Goal: Task Accomplishment & Management: Complete application form

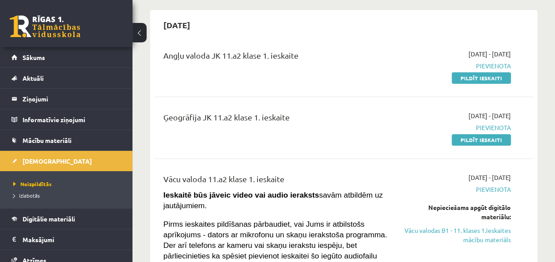
scroll to position [81, 0]
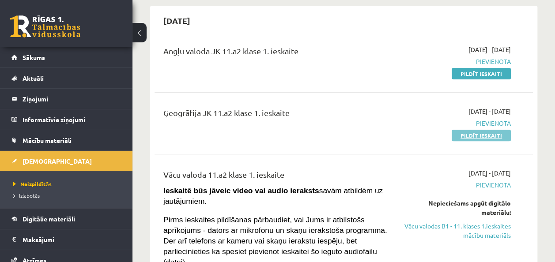
click at [486, 136] on link "Pildīt ieskaiti" at bounding box center [481, 135] width 59 height 11
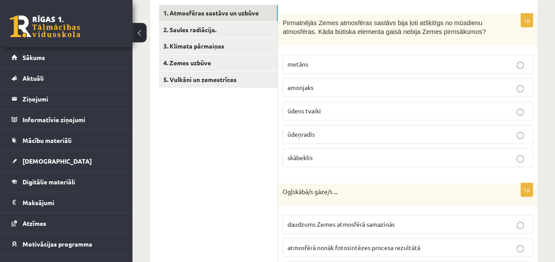
scroll to position [153, 0]
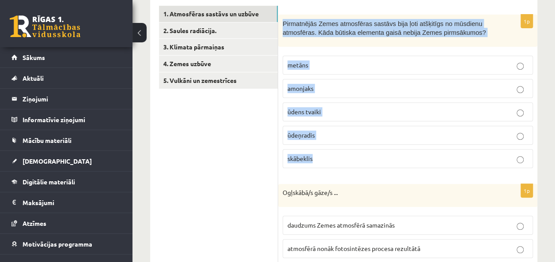
drag, startPoint x: 283, startPoint y: 21, endPoint x: 391, endPoint y: 173, distance: 186.5
click at [391, 173] on div "1p Pirmatnējās Zemes atmosfēras sastāvs bija ļoti atšķitīgs no mūsdienu atmosfē…" at bounding box center [407, 95] width 259 height 161
copy div "Pirmatnējās Zemes atmosfēras sastāvs bija ļoti atšķitīgs no mūsdienu atmosfēras…"
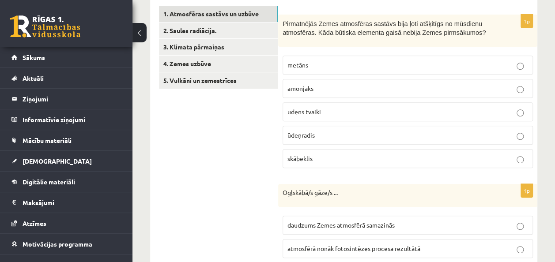
click at [326, 156] on p "skābeklis" at bounding box center [407, 158] width 241 height 9
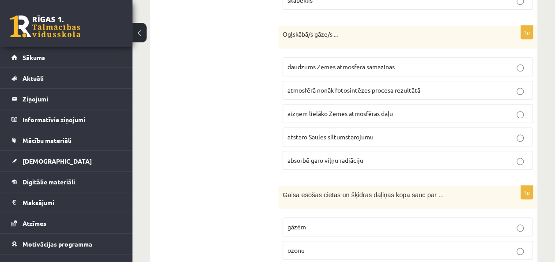
scroll to position [312, 0]
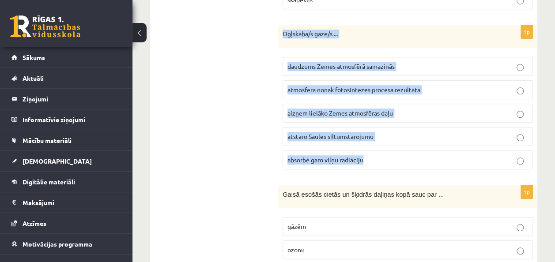
drag, startPoint x: 278, startPoint y: 27, endPoint x: 388, endPoint y: 145, distance: 160.6
click at [388, 145] on div "1p Ogļskābā/s gāze/s ... daudzums Zemes atmosfērā samazinās atmosfērā nonāk fot…" at bounding box center [407, 100] width 259 height 151
copy div "Ogļskābā/s gāze/s ... daudzums Zemes atmosfērā samazinās atmosfērā nonāk fotosi…"
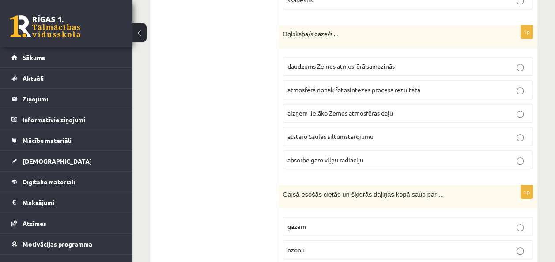
click at [223, 134] on ul "1. Atmosfēras sastāvs un uzbūve 2. Saules radiācija. 3. Klimata pārmaiņas 4. Ze…" at bounding box center [218, 252] width 119 height 811
click at [317, 156] on span "absorbē garo viļņu radiāciju" at bounding box center [325, 160] width 76 height 8
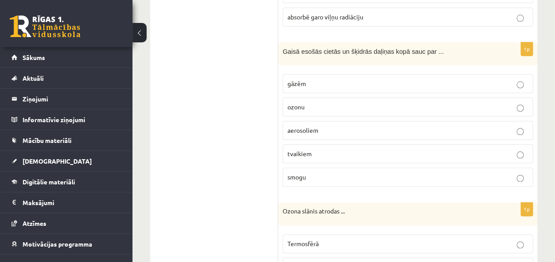
scroll to position [456, 0]
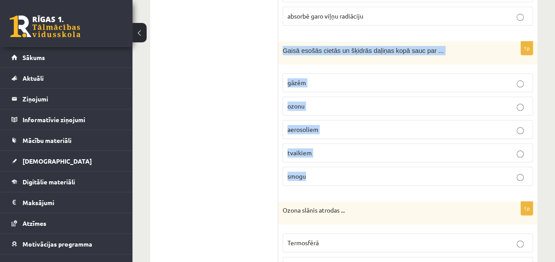
drag, startPoint x: 282, startPoint y: 45, endPoint x: 346, endPoint y: 167, distance: 137.9
click at [346, 167] on div "1p Gaisā esošās cietās un šķidrās daļiņas kopā sauc par ... gāzēm ozonu aerosol…" at bounding box center [407, 118] width 259 height 152
copy div "Gaisā esošās cietās un šķidrās daļiņas kopā sauc par ... gāzēm ozonu aerosoliem…"
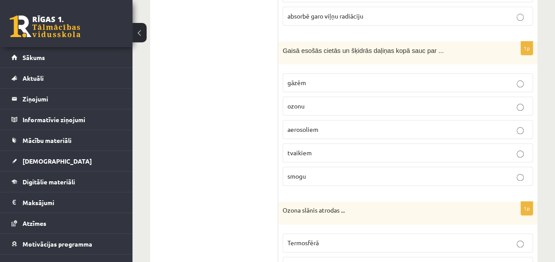
click at [232, 187] on ul "1. Atmosfēras sastāvs un uzbūve 2. Saules radiācija. 3. Klimata pārmaiņas 4. Ze…" at bounding box center [218, 108] width 119 height 811
click at [314, 127] on span "aerosoliem" at bounding box center [302, 129] width 31 height 8
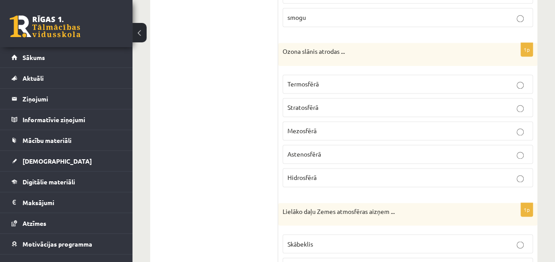
scroll to position [615, 0]
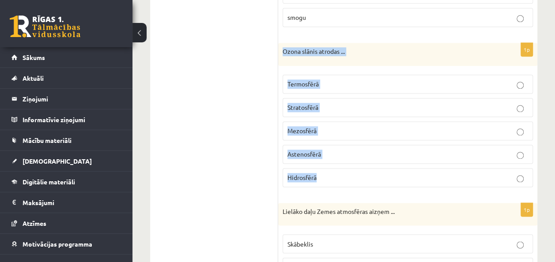
drag, startPoint x: 282, startPoint y: 45, endPoint x: 343, endPoint y: 168, distance: 137.0
click at [343, 168] on div "1p Ozona slānis atrodas ... Termosfērā Stratosfērā Mezosfērā Astenosfērā Hidros…" at bounding box center [407, 118] width 259 height 151
copy div "Ozona slānis atrodas ... Termosfērā Stratosfērā Mezosfērā Astenosfērā Hidrosfērā"
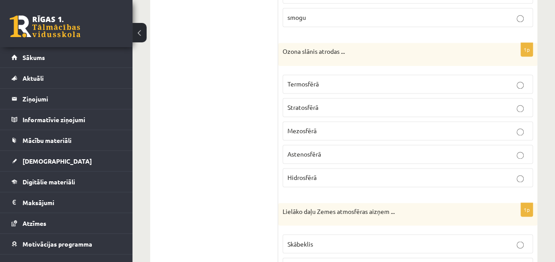
click at [315, 104] on span "Stratosfērā" at bounding box center [302, 107] width 31 height 8
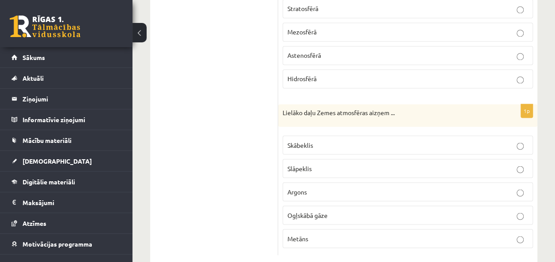
scroll to position [726, 0]
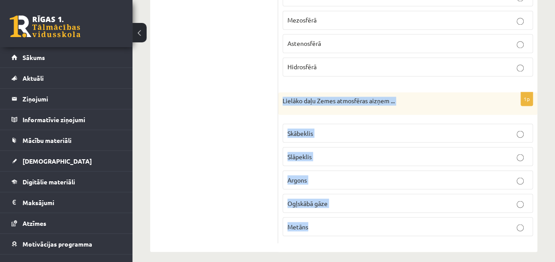
drag, startPoint x: 281, startPoint y: 92, endPoint x: 344, endPoint y: 233, distance: 154.4
click at [344, 233] on div "1p Lielāko daļu Zemes atmosfēras aizņem ... Skābeklis Slāpeklis Argons Ogļskābā…" at bounding box center [407, 167] width 259 height 151
copy div "Lielāko daļu Zemes atmosfēras aizņem ... Skābeklis Slāpeklis Argons Ogļskābā gā…"
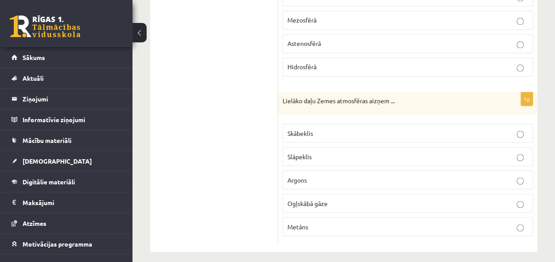
click at [336, 152] on p "Slāpeklis" at bounding box center [407, 156] width 241 height 9
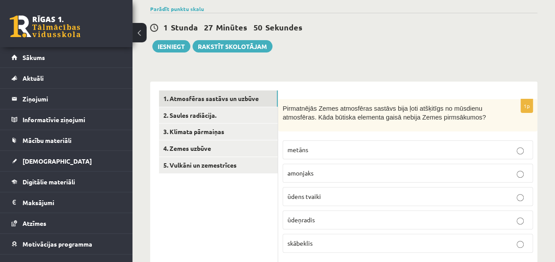
scroll to position [0, 0]
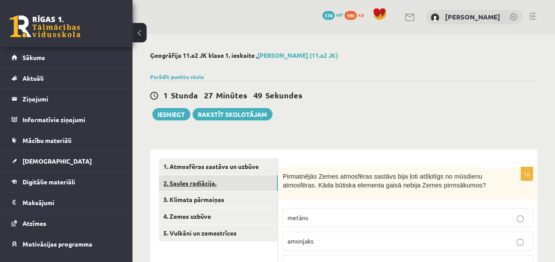
click at [210, 180] on link "2. Saules radiācija." at bounding box center [218, 183] width 119 height 16
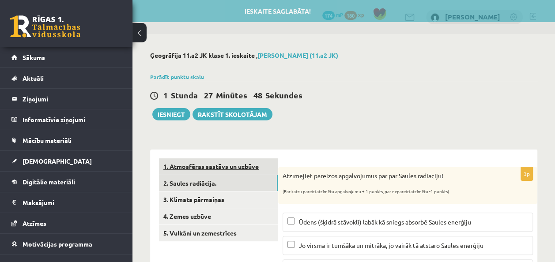
click at [221, 166] on link "1. Atmosfēras sastāvs un uzbūve" at bounding box center [218, 167] width 119 height 16
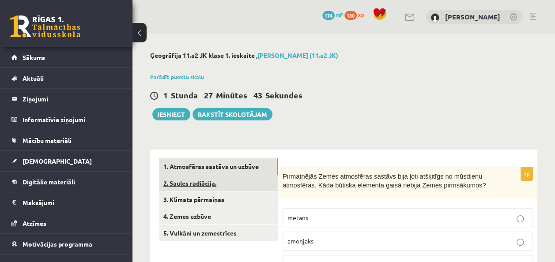
click at [197, 175] on link "2. Saules radiācija." at bounding box center [218, 183] width 119 height 16
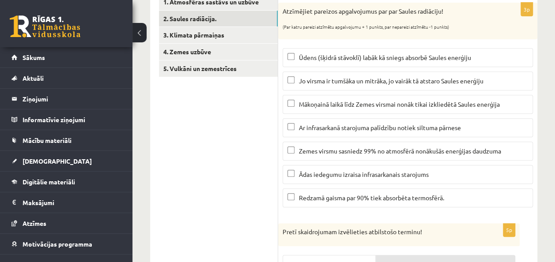
scroll to position [164, 0]
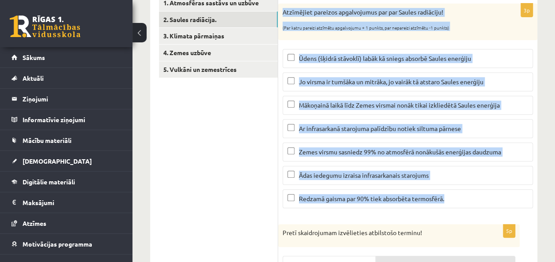
drag, startPoint x: 281, startPoint y: 10, endPoint x: 476, endPoint y: 196, distance: 269.5
click at [476, 196] on div "3p Atzīmējiet pareizos apgalvojumus par par Saules radiāciju! (Par katru pareiz…" at bounding box center [407, 110] width 259 height 212
copy div "Atzīmējiet pareizos apgalvojumus par par Saules radiāciju! (Par katru pareizi a…"
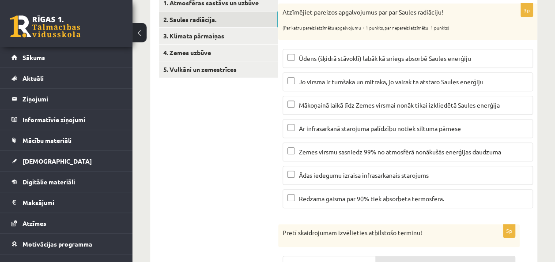
click at [303, 105] on span "Mākoņainā laikā līdz Zemes virsmai nonāk tikai izkliedētā Saules enerģija" at bounding box center [399, 105] width 201 height 8
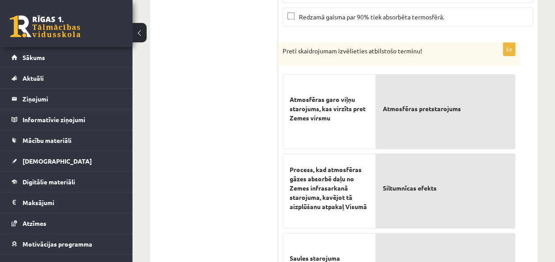
scroll to position [346, 0]
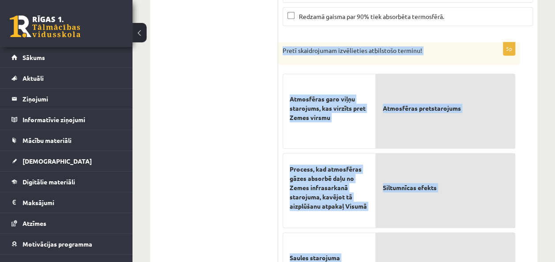
drag, startPoint x: 281, startPoint y: 49, endPoint x: 421, endPoint y: 252, distance: 246.9
click at [421, 252] on div "5p Pretī skaidrojumam izvēlieties atbilstošo terminu! Atmosfēras garo viļņu sta…" at bounding box center [399, 256] width 242 height 429
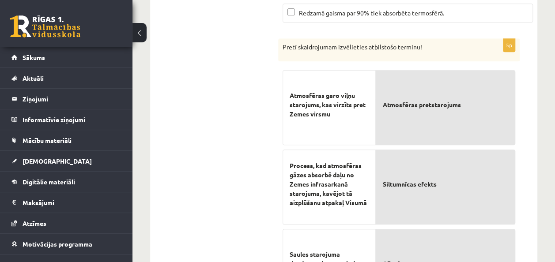
scroll to position [349, 0]
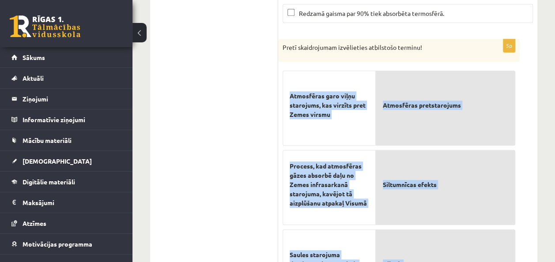
drag, startPoint x: 287, startPoint y: 81, endPoint x: 462, endPoint y: 233, distance: 232.0
click at [462, 233] on fieldset "Atmosfēras garo viļņu starojums, kas virzīts pret Zemes virsmu Process, kad atm…" at bounding box center [399, 264] width 233 height 397
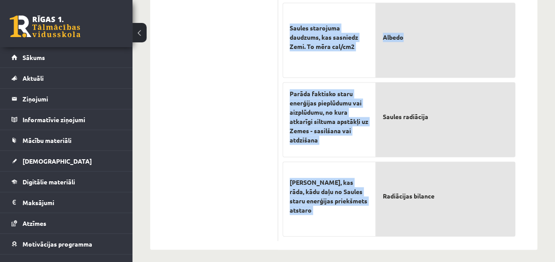
scroll to position [578, 0]
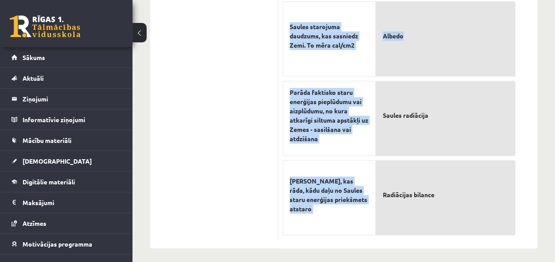
click at [369, 160] on div "Skaitlis, kas rāda, kādu daļu no Saules staru enerģijas priekšmets atstaro" at bounding box center [329, 197] width 93 height 75
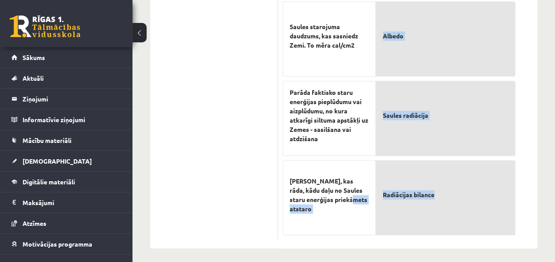
drag, startPoint x: 285, startPoint y: 219, endPoint x: 465, endPoint y: 222, distance: 179.7
click at [465, 222] on fieldset "Atmosfēras garo viļņu starojums, kas virzīts pret Zemes virsmu Process, kad atm…" at bounding box center [399, 36] width 233 height 397
drag, startPoint x: 465, startPoint y: 222, endPoint x: 359, endPoint y: 230, distance: 106.3
click at [359, 230] on div "Skaitlis, kas rāda, kādu daļu no Saules staru enerģijas priekšmets atstaro" at bounding box center [329, 197] width 93 height 75
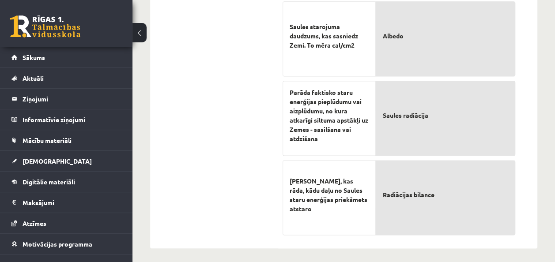
click at [423, 218] on p "Radiācijas bilance" at bounding box center [445, 195] width 125 height 56
drag, startPoint x: 442, startPoint y: 194, endPoint x: 468, endPoint y: 210, distance: 30.1
click at [468, 210] on p "Radiācijas bilance" at bounding box center [445, 195] width 125 height 56
drag, startPoint x: 283, startPoint y: 48, endPoint x: 455, endPoint y: 285, distance: 292.7
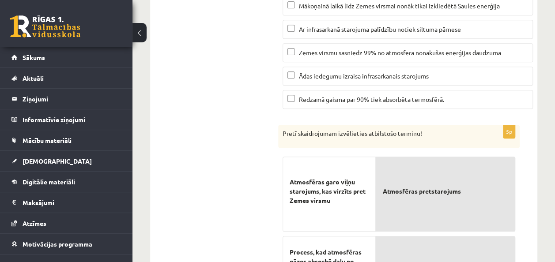
scroll to position [305, 0]
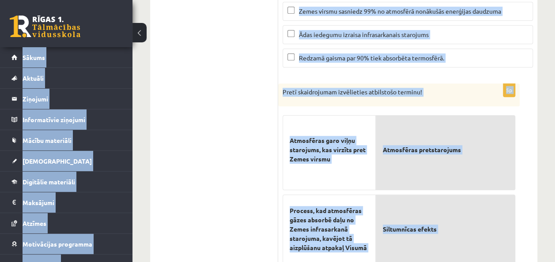
copy div "0 Dāvanas 174 mP 180 xp Dēlija Lavrova Sākums Aktuāli Kā mācīties eSKOLĀ Kontak…"
click at [159, 164] on div "1. Atmosfēras sastāvs un uzbūve 2. Saules radiācija. 3. Klimata pārmaiņas 4. Ze…" at bounding box center [214, 183] width 128 height 676
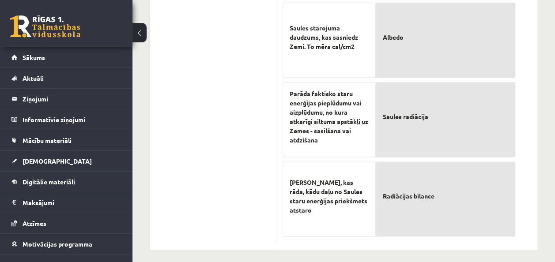
scroll to position [578, 0]
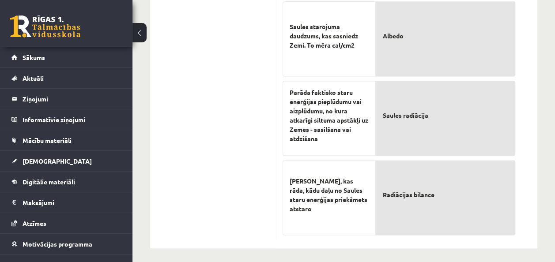
click at [408, 167] on p "Radiācijas bilance" at bounding box center [445, 195] width 125 height 56
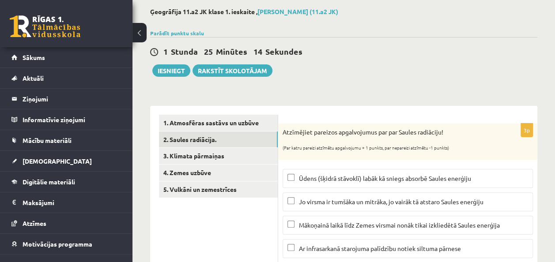
scroll to position [35, 0]
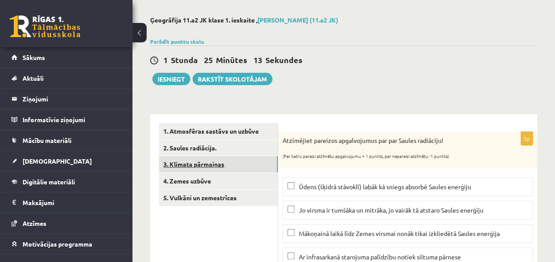
click at [211, 164] on link "3. Klimata pārmaiņas" at bounding box center [218, 164] width 119 height 16
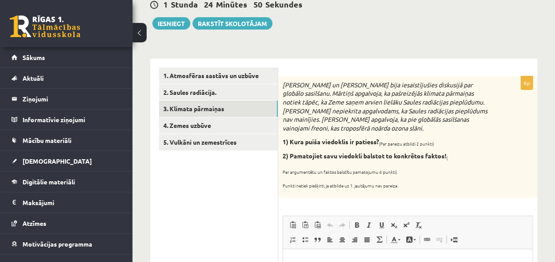
scroll to position [90, 0]
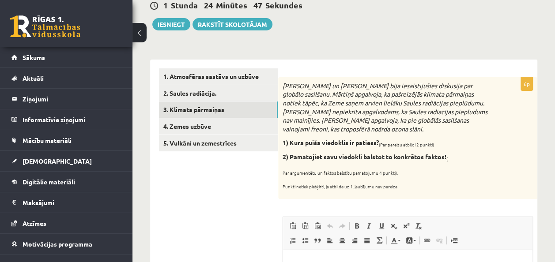
drag, startPoint x: 282, startPoint y: 82, endPoint x: 408, endPoint y: 180, distance: 159.3
click at [408, 180] on div "Mārtiņš un Jānis bija iesaistījušies diskusijā par globālo sasilšanu. Mārtiņš a…" at bounding box center [407, 138] width 259 height 122
copy div "Mārtiņš un Jānis bija iesaistījušies diskusijā par globālo sasilšanu. Mārtiņš a…"
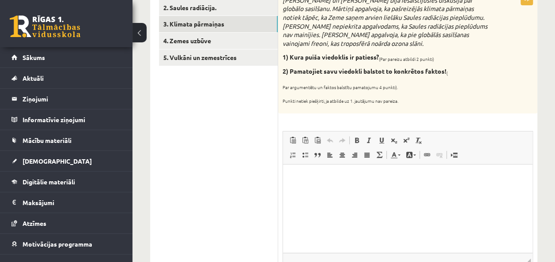
scroll to position [176, 0]
click at [204, 164] on ul "1. Atmosfēras sastāvs un uzbūve 2. Saules radiācija. 3. Klimata pārmaiņas 4. Ze…" at bounding box center [218, 251] width 119 height 539
click at [291, 191] on html at bounding box center [407, 177] width 249 height 27
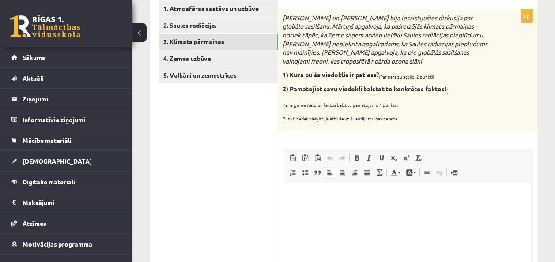
scroll to position [159, 0]
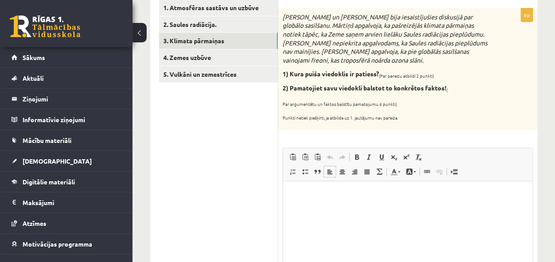
click at [331, 200] on html at bounding box center [407, 194] width 249 height 27
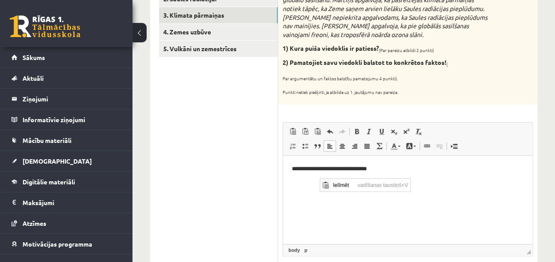
scroll to position [0, 0]
click at [338, 187] on span "Ielīmēt" at bounding box center [342, 184] width 25 height 13
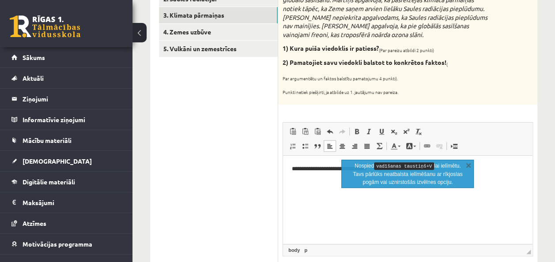
click at [321, 190] on html "**********" at bounding box center [407, 176] width 249 height 42
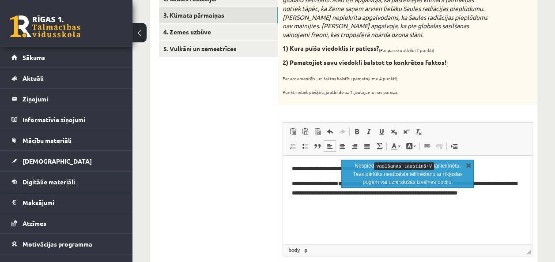
click at [468, 165] on link "X" at bounding box center [468, 165] width 9 height 9
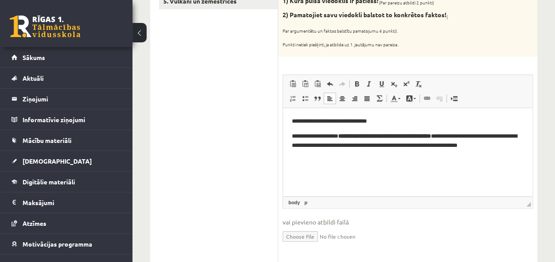
scroll to position [237, 0]
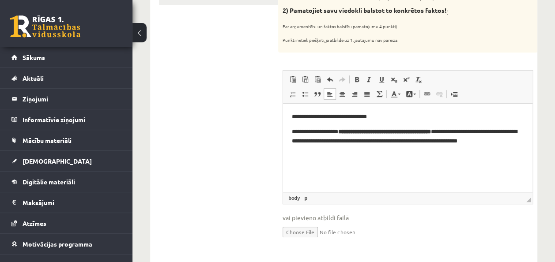
click at [469, 132] on p "**********" at bounding box center [408, 140] width 232 height 27
click at [378, 154] on html "**********" at bounding box center [407, 128] width 249 height 51
click at [422, 147] on html "**********" at bounding box center [407, 128] width 249 height 51
click at [348, 134] on p "**********" at bounding box center [408, 136] width 232 height 19
click at [327, 159] on body "**********" at bounding box center [408, 140] width 232 height 57
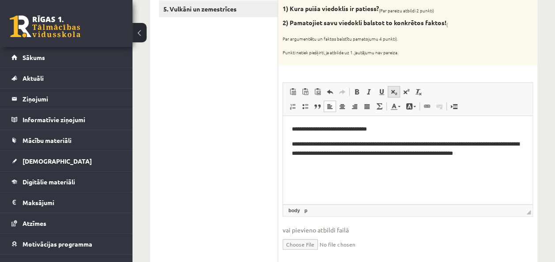
scroll to position [223, 0]
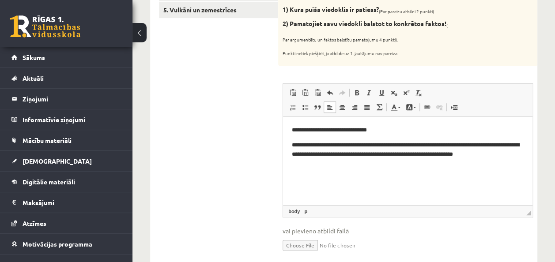
click at [324, 161] on p "**********" at bounding box center [408, 153] width 232 height 27
click at [371, 146] on strong "**********" at bounding box center [356, 145] width 128 height 6
click at [380, 192] on html "**********" at bounding box center [407, 154] width 249 height 75
click at [290, 145] on html "**********" at bounding box center [407, 154] width 249 height 75
click at [384, 145] on p "**********" at bounding box center [408, 153] width 232 height 27
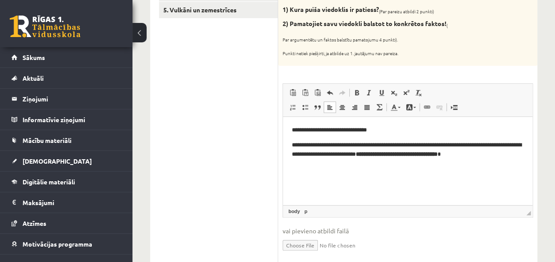
click at [349, 182] on html "**********" at bounding box center [407, 150] width 249 height 66
click at [290, 145] on html "**********" at bounding box center [407, 150] width 249 height 66
click at [450, 165] on p "**********" at bounding box center [408, 153] width 232 height 27
click at [502, 145] on p "**********" at bounding box center [408, 153] width 232 height 27
click at [438, 162] on p "**********" at bounding box center [408, 153] width 232 height 27
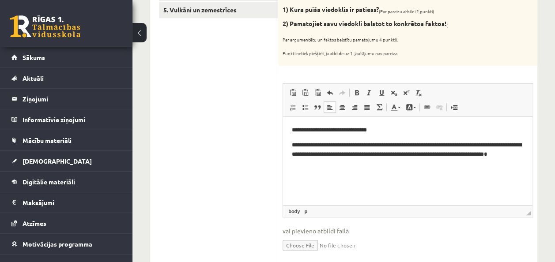
click at [360, 179] on p "Bagātinātā teksta redaktors, wiswyg-editor-user-answer-47363847292860" at bounding box center [408, 178] width 232 height 9
click at [337, 165] on p "**********" at bounding box center [408, 153] width 232 height 27
click at [505, 176] on p "Bagātinātā teksta redaktors, wiswyg-editor-user-answer-47363847292860" at bounding box center [408, 178] width 232 height 9
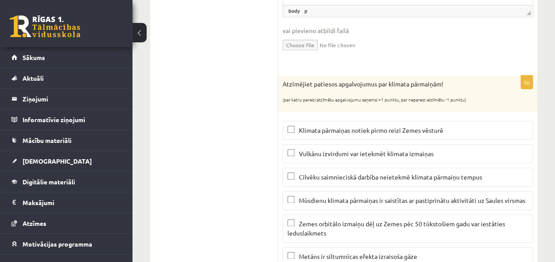
scroll to position [459, 0]
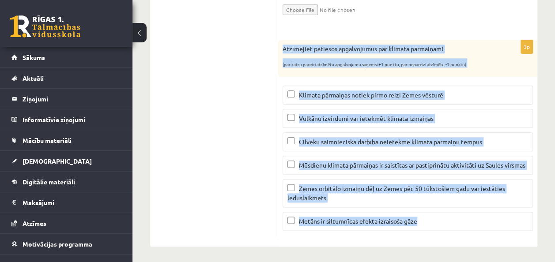
drag, startPoint x: 281, startPoint y: 45, endPoint x: 439, endPoint y: 255, distance: 262.6
copy div "Atzīmējiet patiesos apgalvojumus par klimata pārmaiņām! (par katru pareizi atzī…"
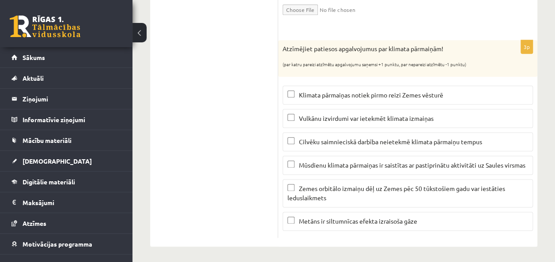
click at [306, 118] on span "Vulkānu izvirdumi var ietekmēt klimata izmaiņas" at bounding box center [366, 118] width 135 height 8
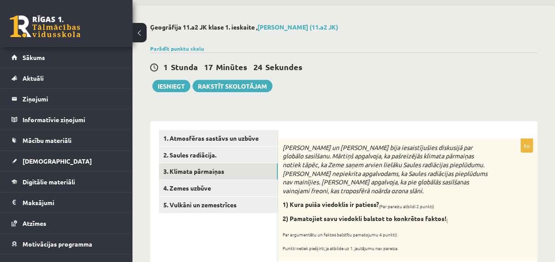
scroll to position [30, 0]
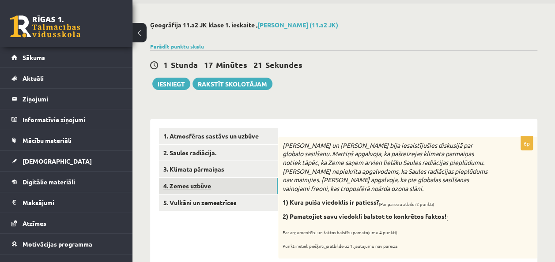
click at [196, 188] on link "4. Zemes uzbūve" at bounding box center [218, 186] width 119 height 16
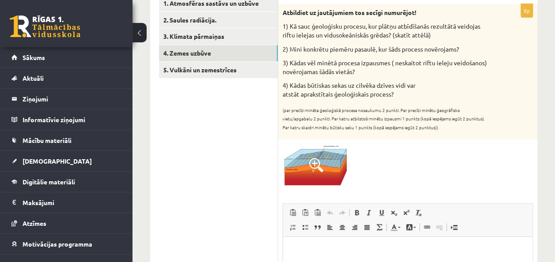
scroll to position [161, 0]
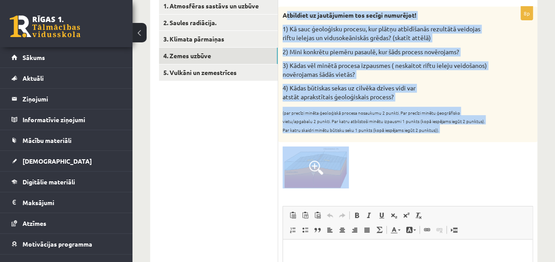
drag, startPoint x: 285, startPoint y: 12, endPoint x: 373, endPoint y: 152, distance: 164.7
click at [373, 152] on div "8p Atbildiet uz jautājumiem tos secīgi numurējot! 1) Kā sauc ģeoloģisku procesu…" at bounding box center [407, 198] width 259 height 383
copy div "tbildiet uz jautājumiem tos secīgi numurējot! 1) Kā sauc ģeoloģisku procesu, ku…"
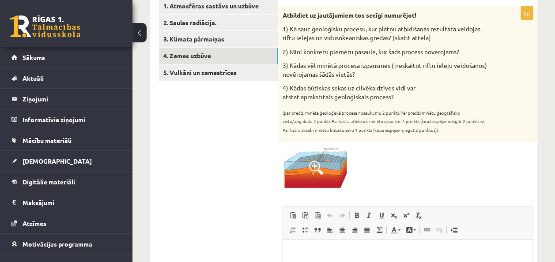
click at [374, 150] on div at bounding box center [408, 168] width 250 height 42
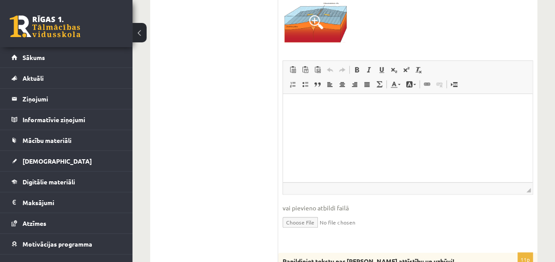
scroll to position [307, 0]
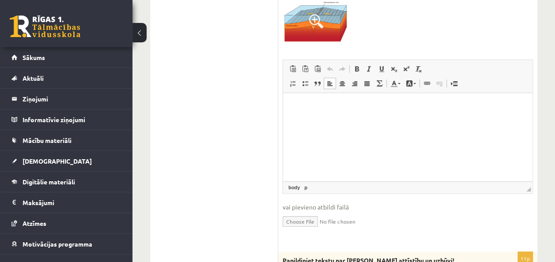
click at [297, 100] on html at bounding box center [407, 106] width 249 height 27
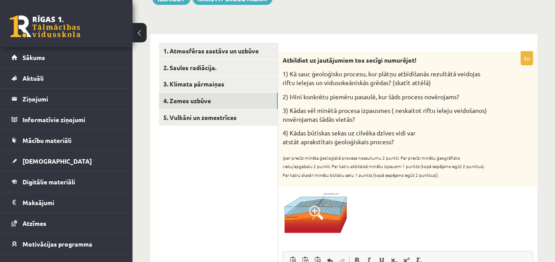
scroll to position [117, 0]
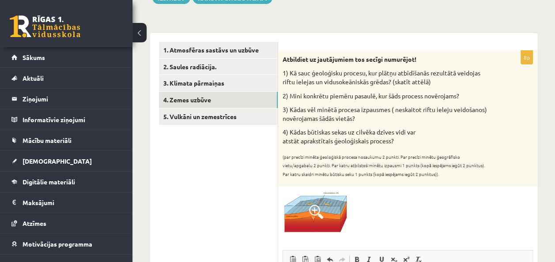
click at [319, 231] on img at bounding box center [316, 212] width 66 height 42
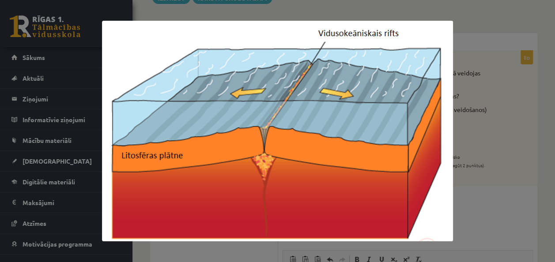
click at [491, 178] on div at bounding box center [277, 131] width 555 height 262
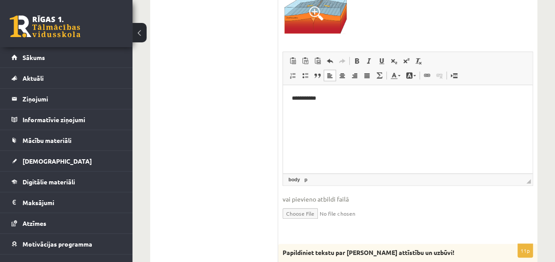
scroll to position [316, 0]
click at [337, 96] on p "**********" at bounding box center [408, 97] width 232 height 9
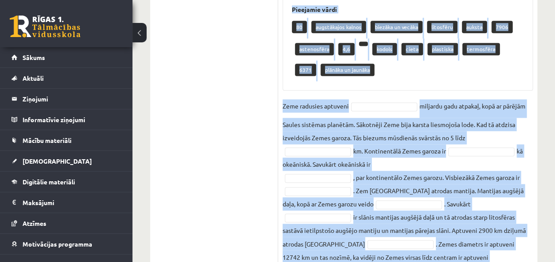
scroll to position [632, 0]
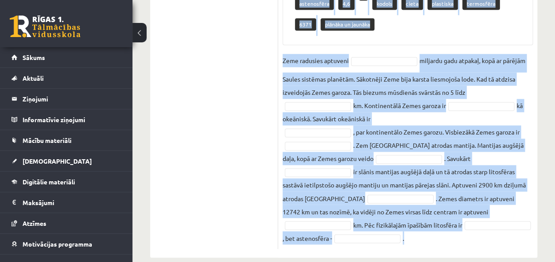
drag, startPoint x: 283, startPoint y: 4, endPoint x: 541, endPoint y: 255, distance: 360.4
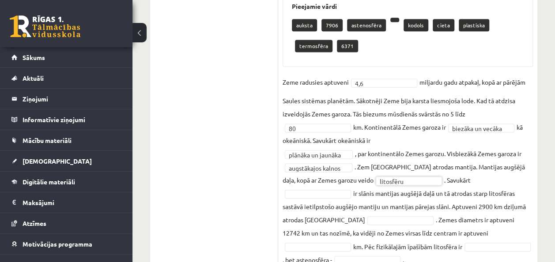
scroll to position [592, 0]
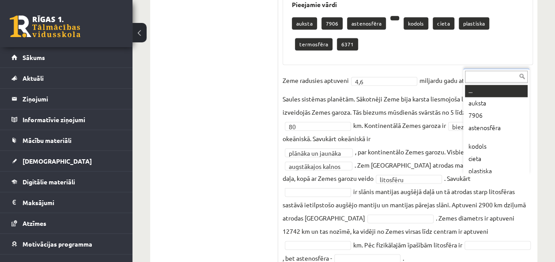
drag, startPoint x: 482, startPoint y: 174, endPoint x: 487, endPoint y: 179, distance: 7.5
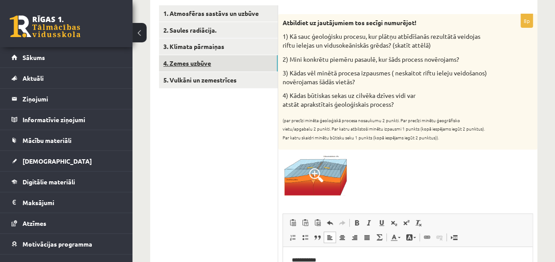
scroll to position [154, 0]
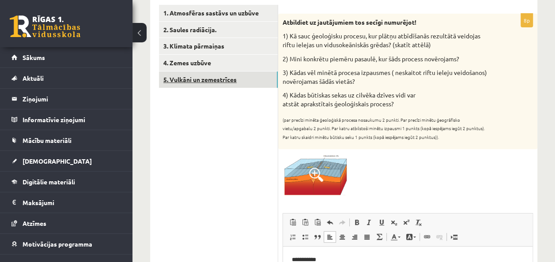
click at [217, 80] on link "5. Vulkāni un zemestrīces" at bounding box center [218, 80] width 119 height 16
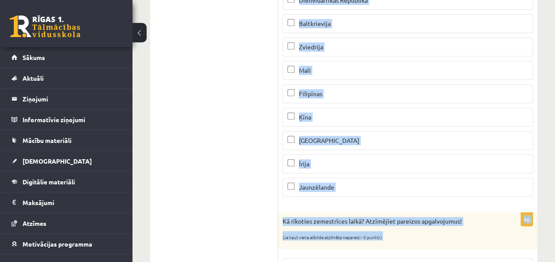
scroll to position [383, 0]
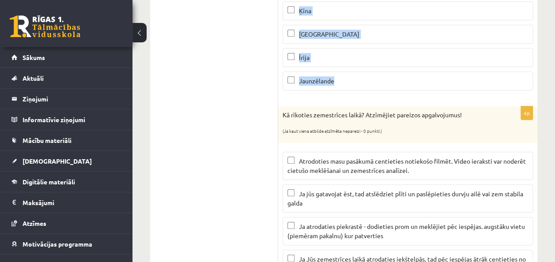
drag, startPoint x: 284, startPoint y: 37, endPoint x: 339, endPoint y: 91, distance: 77.1
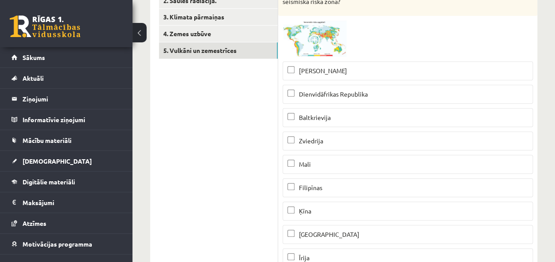
scroll to position [182, 0]
drag, startPoint x: 321, startPoint y: 180, endPoint x: 319, endPoint y: 184, distance: 4.8
drag, startPoint x: 296, startPoint y: 205, endPoint x: 283, endPoint y: 206, distance: 13.3
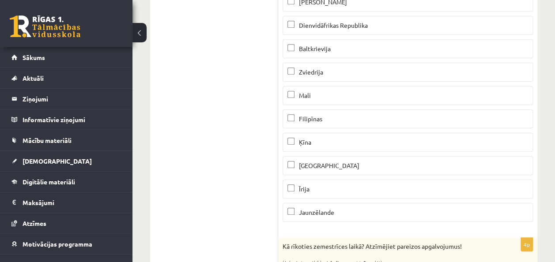
scroll to position [253, 0]
click at [290, 211] on p "Jaunzēlande" at bounding box center [407, 211] width 241 height 9
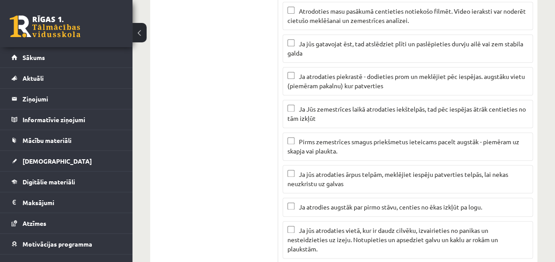
scroll to position [434, 0]
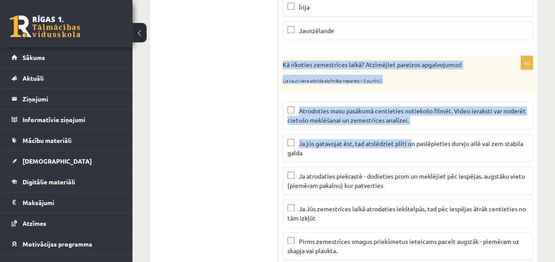
drag, startPoint x: 281, startPoint y: 57, endPoint x: 413, endPoint y: 144, distance: 157.7
click at [413, 144] on div "4p Kā rīkoties zemestrīces laikā? Atzīmējiet pareizos apgalvojumus! (Ja kaut vi…" at bounding box center [407, 243] width 259 height 375
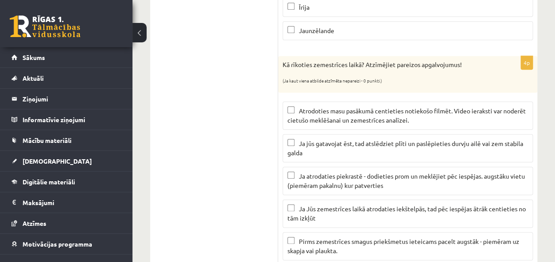
drag, startPoint x: 413, startPoint y: 144, endPoint x: 408, endPoint y: 154, distance: 10.5
click at [408, 154] on p "Ja jūs gatavojat ēst, tad atslēdziet plīti un paslēpieties durvju ailē vai zem …" at bounding box center [407, 148] width 241 height 19
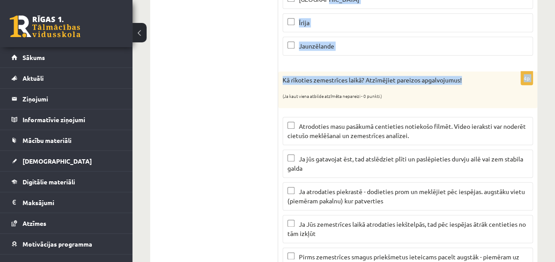
scroll to position [408, 0]
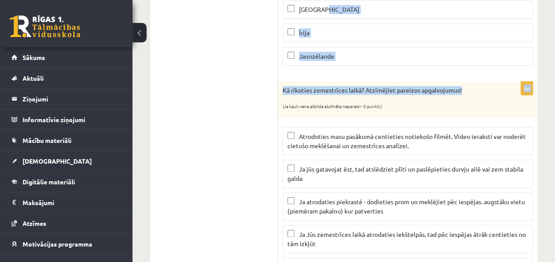
drag, startPoint x: 283, startPoint y: 2, endPoint x: 390, endPoint y: 8, distance: 107.9
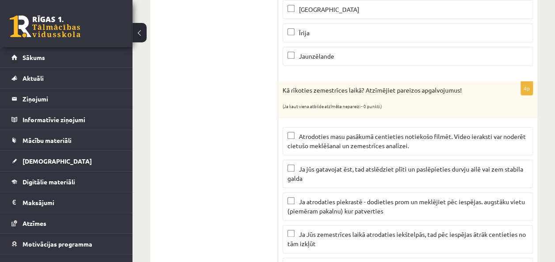
drag, startPoint x: 390, startPoint y: 8, endPoint x: 408, endPoint y: 100, distance: 93.9
click at [408, 100] on p "(Ja kaut viena atbilde atzīmēta nepareizi - 0 punkti.)" at bounding box center [386, 104] width 206 height 9
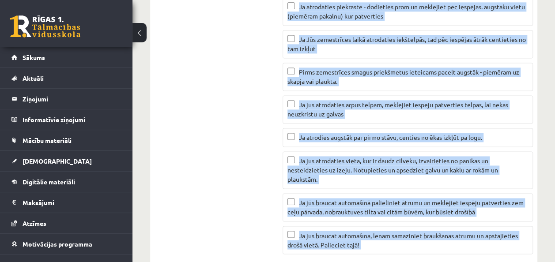
scroll to position [608, 0]
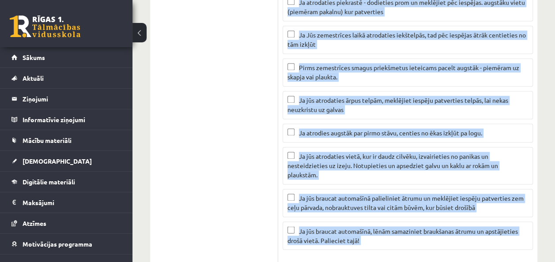
drag, startPoint x: 282, startPoint y: 87, endPoint x: 399, endPoint y: 251, distance: 201.4
click at [399, 251] on form "2p Apskatiet karti un atzīmē kuras no minētajām valstīm atrodas augsta seismisk…" at bounding box center [408, 154] width 242 height 1207
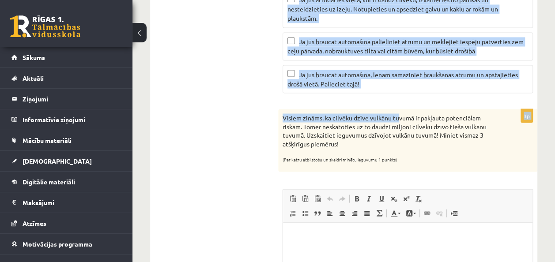
scroll to position [766, 0]
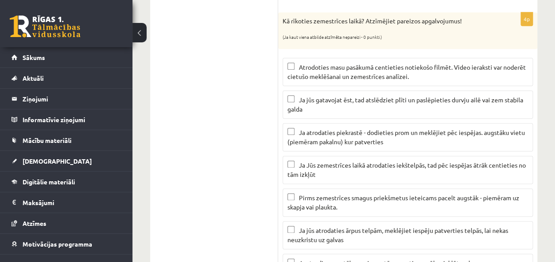
scroll to position [477, 0]
click at [294, 133] on p "Ja atrodaties piekrastē - dodieties prom un meklējiet pēc iespējas. augstāku vi…" at bounding box center [407, 137] width 241 height 19
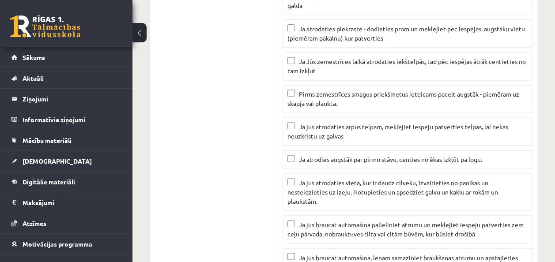
scroll to position [582, 0]
click at [292, 183] on span "Ja jūs atrodaties vietā, kur ir daudz cilvēku, izvairieties no panikas un neste…" at bounding box center [392, 191] width 211 height 26
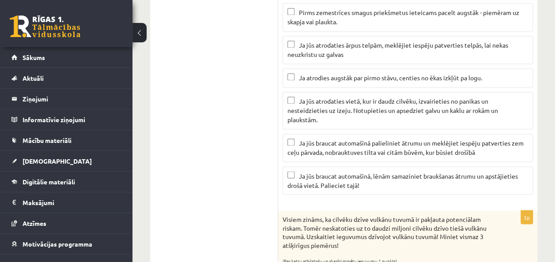
scroll to position [664, 0]
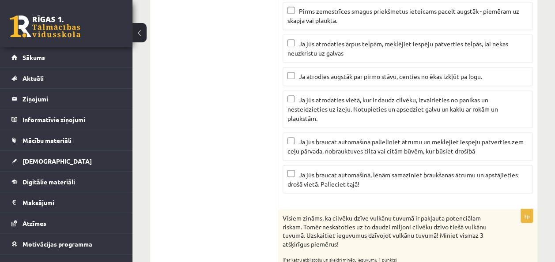
click at [406, 173] on p "Ja jūs braucat automašīnā, lēnām samaziniet braukšanas ātrumu un apstājieties d…" at bounding box center [407, 179] width 241 height 19
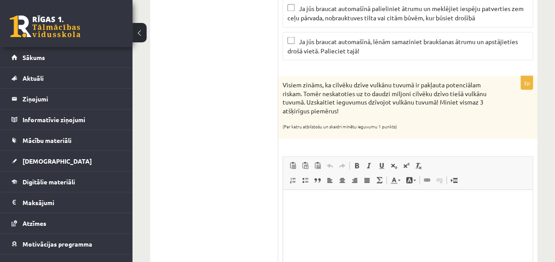
scroll to position [798, 0]
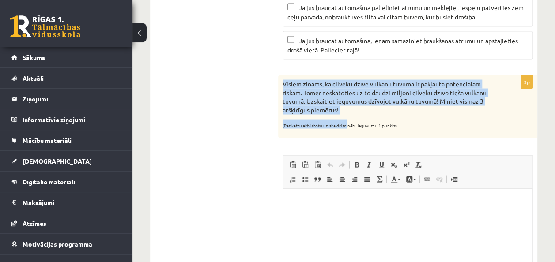
drag, startPoint x: 284, startPoint y: 75, endPoint x: 345, endPoint y: 110, distance: 70.1
click at [345, 110] on div "Visiem zināms, ka cilvēku dzīve vulkānu tuvumā ir pakļauta potenciālam riskam. …" at bounding box center [407, 106] width 259 height 63
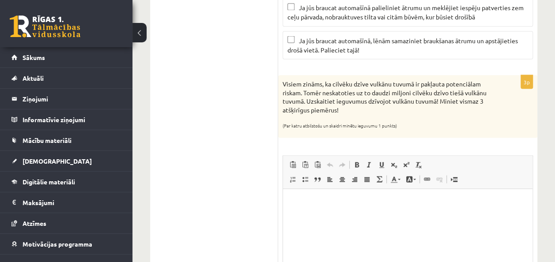
drag, startPoint x: 345, startPoint y: 110, endPoint x: 409, endPoint y: 123, distance: 65.3
click at [409, 123] on div "Visiem zināms, ka cilvēku dzīve vulkānu tuvumā ir pakļauta potenciālam riskam. …" at bounding box center [407, 106] width 259 height 63
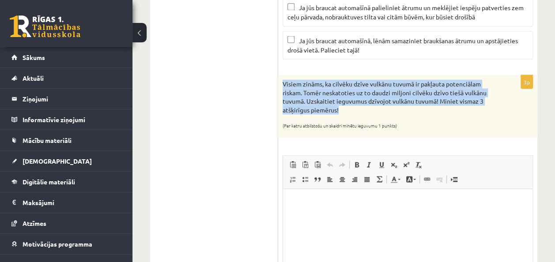
drag, startPoint x: 281, startPoint y: 76, endPoint x: 356, endPoint y: 104, distance: 80.6
click at [356, 104] on div "Visiem zināms, ka cilvēku dzīve vulkānu tuvumā ir pakļauta potenciālam riskam. …" at bounding box center [407, 106] width 259 height 63
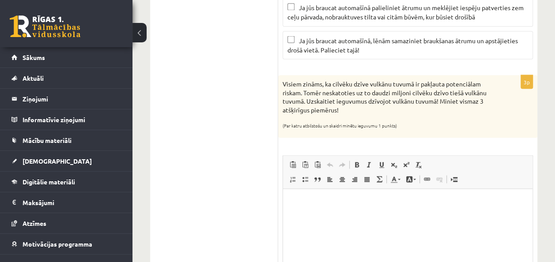
click at [407, 109] on div "Visiem zināms, ka cilvēku dzīve vulkānu tuvumā ir pakļauta potenciālam riskam. …" at bounding box center [407, 106] width 259 height 63
click at [300, 208] on html at bounding box center [407, 202] width 249 height 27
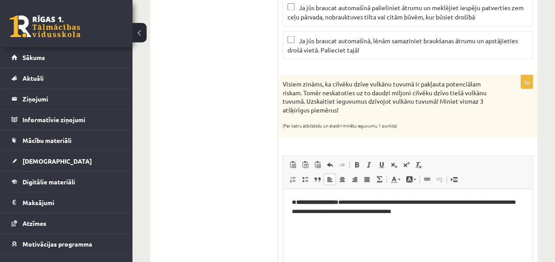
click at [464, 211] on p "**********" at bounding box center [408, 207] width 232 height 19
click at [302, 240] on html "**********" at bounding box center [407, 214] width 249 height 51
click at [352, 201] on p "**********" at bounding box center [408, 207] width 232 height 19
click at [330, 240] on html "**********" at bounding box center [407, 214] width 249 height 51
click at [295, 204] on p "**********" at bounding box center [408, 207] width 232 height 19
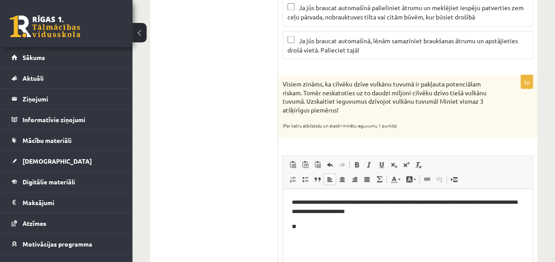
click at [298, 203] on p "**********" at bounding box center [408, 207] width 232 height 19
click at [302, 227] on p "**" at bounding box center [408, 226] width 232 height 9
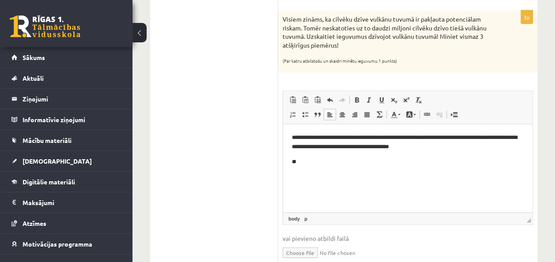
scroll to position [864, 0]
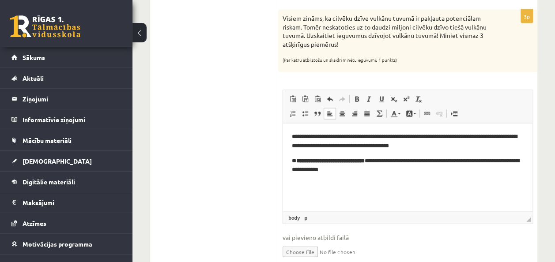
click at [365, 162] on strong "**********" at bounding box center [330, 161] width 68 height 6
click at [317, 174] on html "**********" at bounding box center [407, 149] width 249 height 51
click at [296, 161] on p "**********" at bounding box center [408, 161] width 232 height 9
click at [294, 174] on html "**********" at bounding box center [407, 149] width 249 height 51
click at [523, 162] on p "**********" at bounding box center [408, 161] width 232 height 9
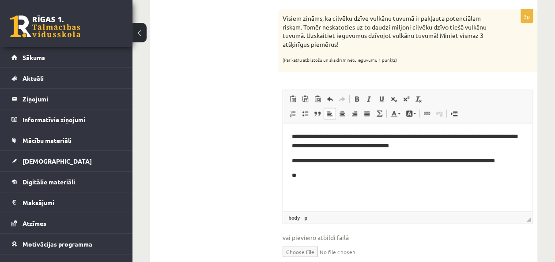
click at [523, 164] on p "**********" at bounding box center [408, 161] width 232 height 9
click at [365, 179] on p "**" at bounding box center [408, 175] width 232 height 9
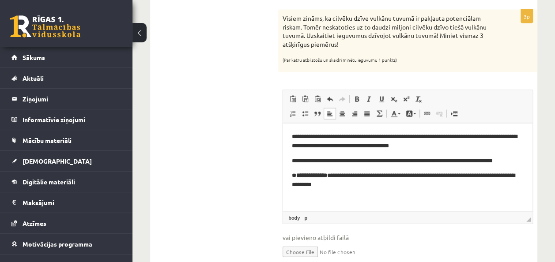
click at [327, 178] on strong "**********" at bounding box center [311, 176] width 31 height 6
click at [338, 197] on html "**********" at bounding box center [407, 161] width 249 height 75
click at [298, 177] on p "**********" at bounding box center [408, 180] width 232 height 19
click at [391, 198] on html "**********" at bounding box center [407, 161] width 249 height 75
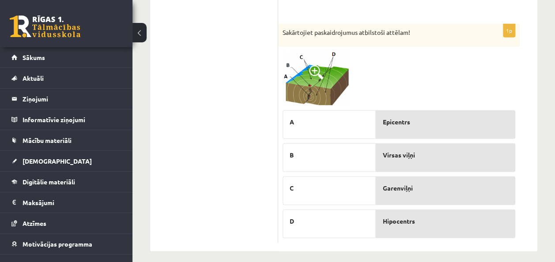
scroll to position [1123, 0]
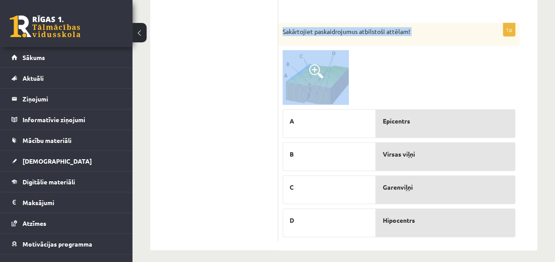
drag, startPoint x: 280, startPoint y: 19, endPoint x: 435, endPoint y: 234, distance: 264.8
click at [435, 234] on div "1p Sakārtojiet paskaidrojumus atbilstoši attēlam! A B C D Epicentrs Virsas viļņ…" at bounding box center [399, 132] width 242 height 219
click at [434, 50] on div at bounding box center [399, 77] width 233 height 55
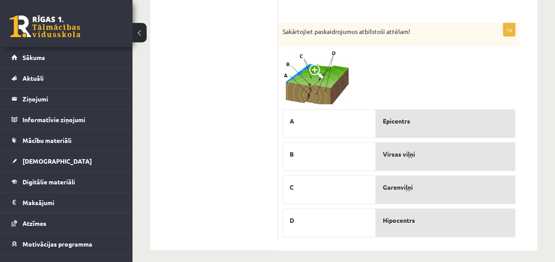
click at [332, 77] on img at bounding box center [316, 77] width 66 height 55
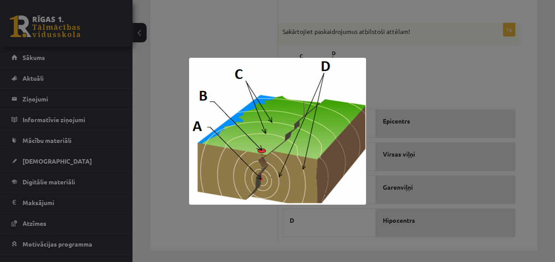
click at [402, 41] on div at bounding box center [277, 131] width 555 height 262
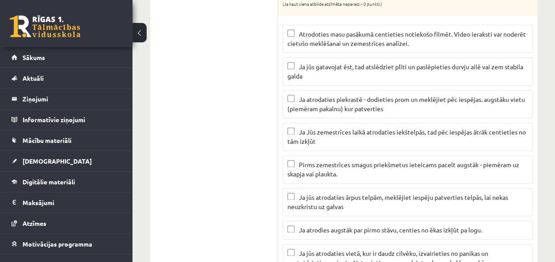
scroll to position [491, 0]
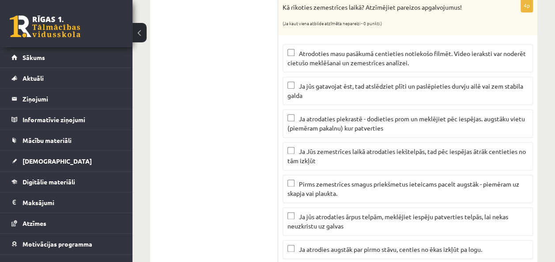
click at [369, 142] on label "Ja Jūs zemestrīces laikā atrodaties iekštelpās, tad pēc iespējas ātrāk centieti…" at bounding box center [408, 156] width 250 height 28
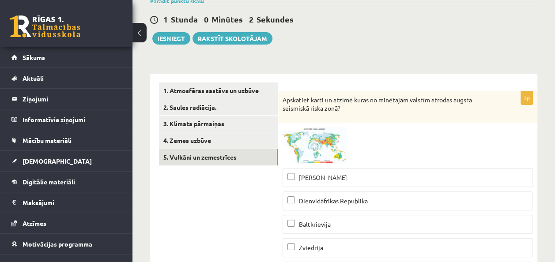
scroll to position [62, 0]
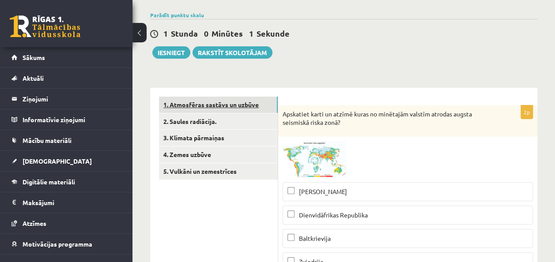
click at [219, 109] on link "1. Atmosfēras sastāvs un uzbūve" at bounding box center [218, 105] width 119 height 16
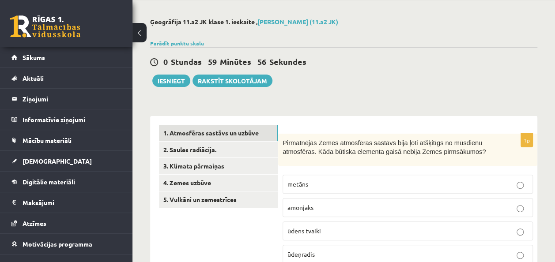
scroll to position [0, 0]
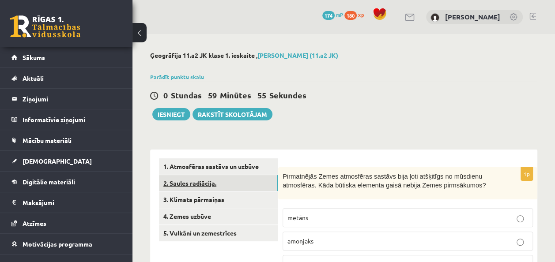
click at [219, 185] on link "2. Saules radiācija." at bounding box center [218, 183] width 119 height 16
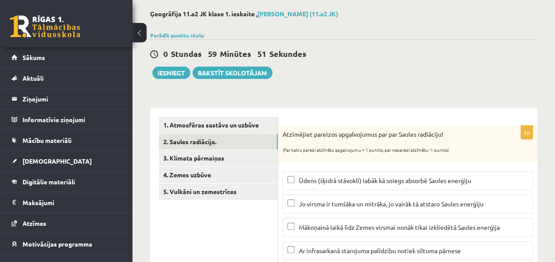
scroll to position [19, 0]
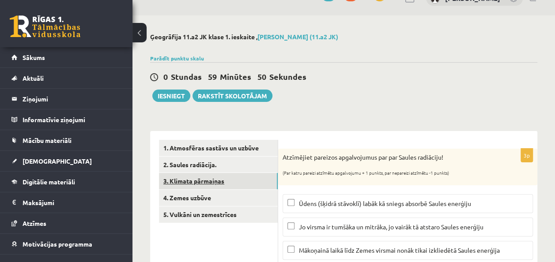
click at [208, 181] on link "3. Klimata pārmaiņas" at bounding box center [218, 181] width 119 height 16
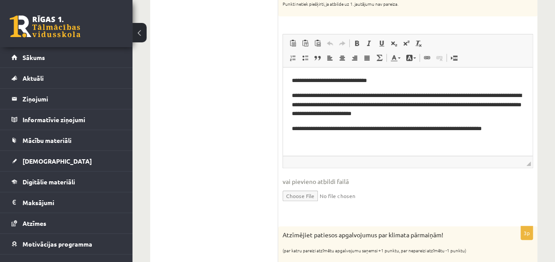
scroll to position [274, 0]
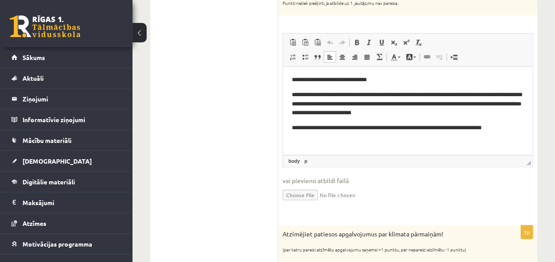
click at [373, 127] on p "**********" at bounding box center [408, 127] width 232 height 9
click at [516, 122] on body "**********" at bounding box center [408, 103] width 232 height 57
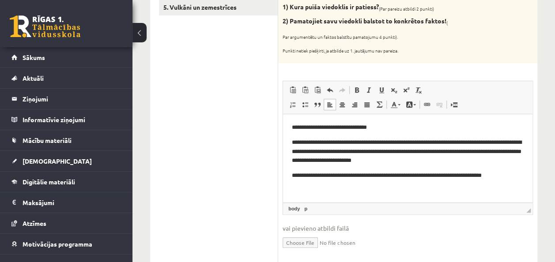
scroll to position [227, 0]
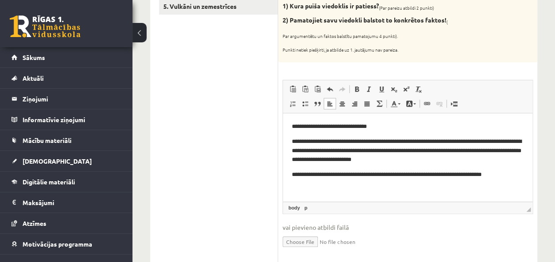
click at [381, 161] on p "**********" at bounding box center [408, 150] width 232 height 27
click at [383, 160] on p "**********" at bounding box center [408, 150] width 232 height 27
click at [516, 177] on p "**********" at bounding box center [408, 174] width 232 height 9
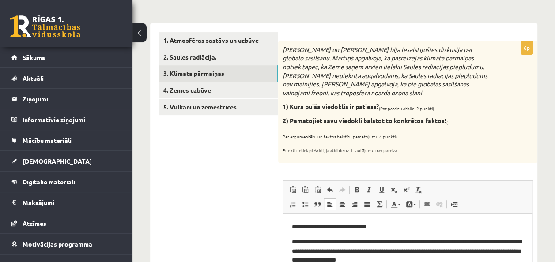
scroll to position [98, 0]
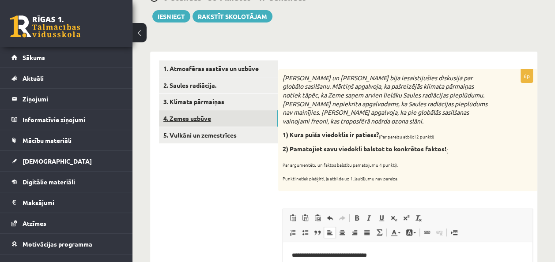
click at [195, 118] on link "4. Zemes uzbūve" at bounding box center [218, 118] width 119 height 16
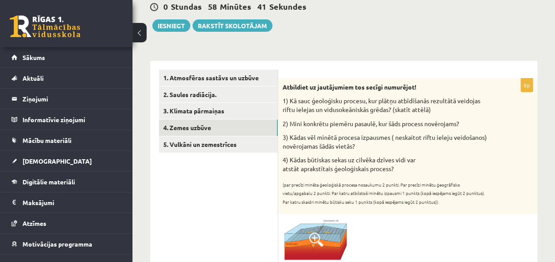
scroll to position [88, 0]
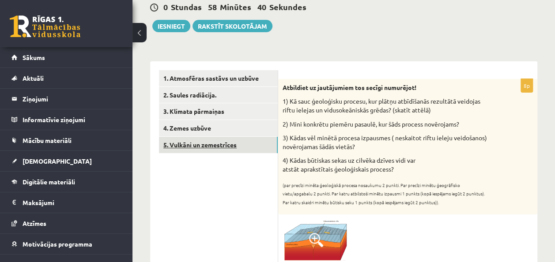
click at [207, 144] on link "5. Vulkāni un zemestrīces" at bounding box center [218, 145] width 119 height 16
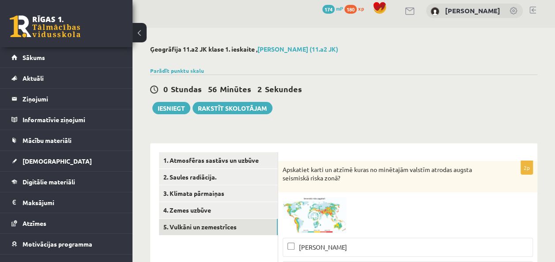
scroll to position [7, 0]
click at [179, 106] on button "Iesniegt" at bounding box center [171, 108] width 38 height 12
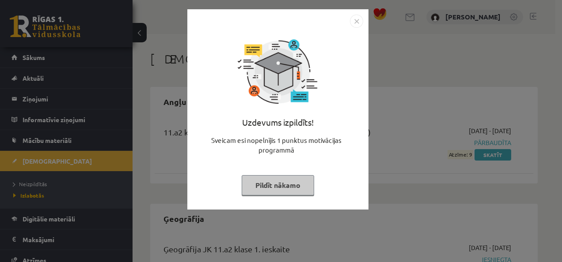
click at [299, 178] on button "Pildīt nākamo" at bounding box center [278, 185] width 72 height 20
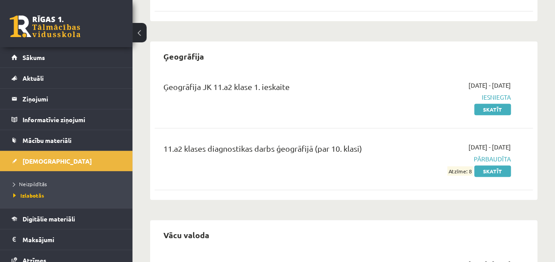
scroll to position [163, 0]
click at [490, 108] on link "Skatīt" at bounding box center [492, 108] width 37 height 11
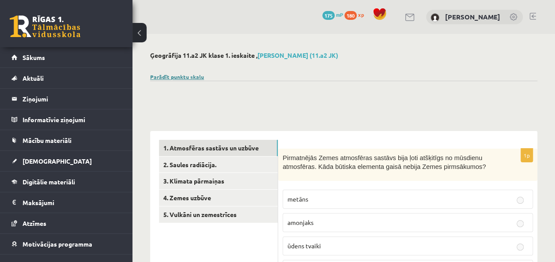
click at [192, 79] on link "Parādīt punktu skalu" at bounding box center [177, 76] width 54 height 7
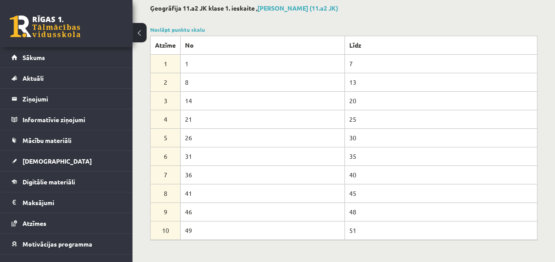
scroll to position [46, 0]
click at [280, 248] on div at bounding box center [343, 251] width 387 height 21
click at [518, 20] on div at bounding box center [343, 19] width 387 height 9
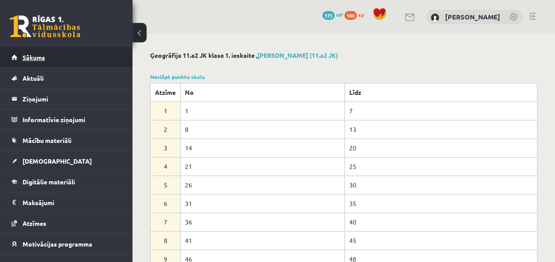
click at [37, 59] on span "Sākums" at bounding box center [34, 57] width 23 height 8
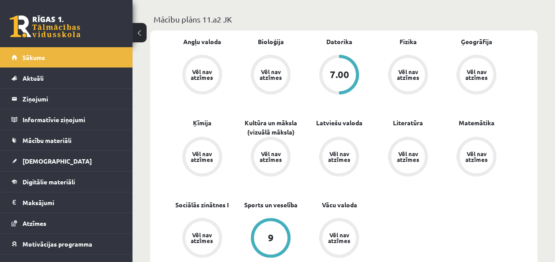
scroll to position [261, 0]
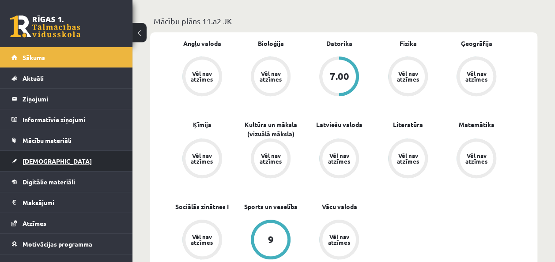
click at [39, 158] on span "[DEMOGRAPHIC_DATA]" at bounding box center [57, 161] width 69 height 8
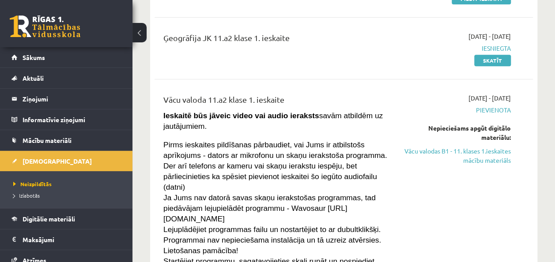
scroll to position [157, 0]
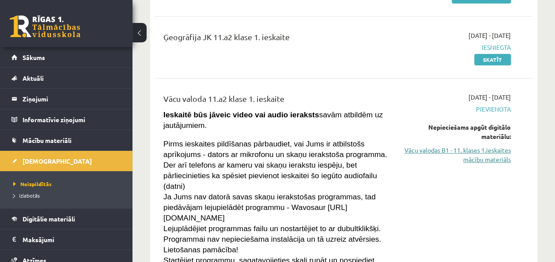
click at [463, 155] on link "Vācu valodas B1 - 11. klases 1.ieskaites mācību materiāls" at bounding box center [457, 155] width 107 height 19
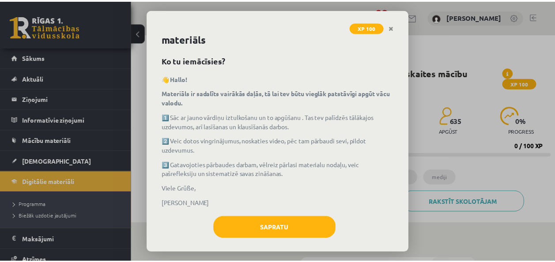
scroll to position [25, 0]
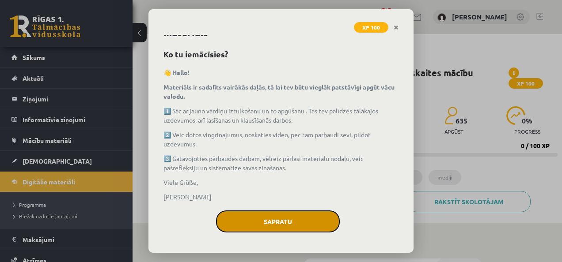
click at [314, 226] on button "Sapratu" at bounding box center [278, 222] width 124 height 22
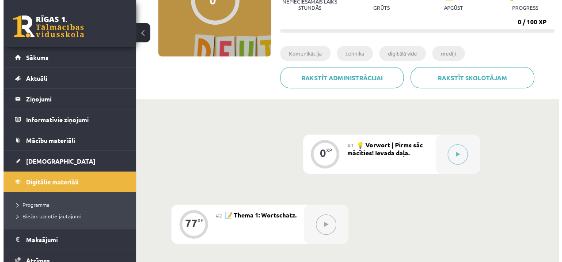
scroll to position [0, 0]
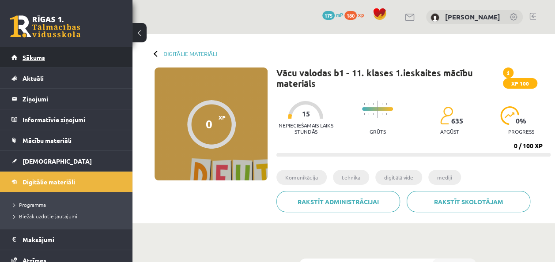
click at [45, 57] on span "Sākums" at bounding box center [34, 57] width 23 height 8
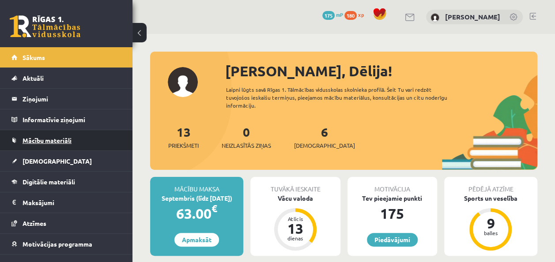
click at [46, 145] on link "Mācību materiāli" at bounding box center [66, 140] width 110 height 20
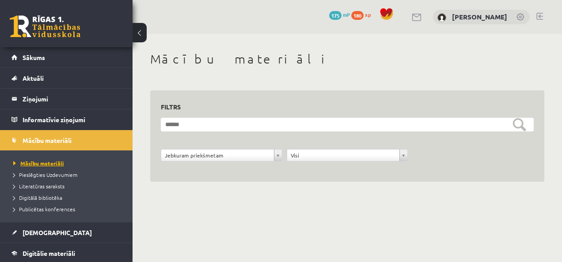
click at [57, 164] on span "Mācību materiāli" at bounding box center [38, 163] width 51 height 7
click at [68, 178] on li "Pieslēgties Uzdevumiem" at bounding box center [68, 174] width 110 height 11
click at [69, 174] on span "Pieslēgties Uzdevumiem" at bounding box center [48, 174] width 70 height 7
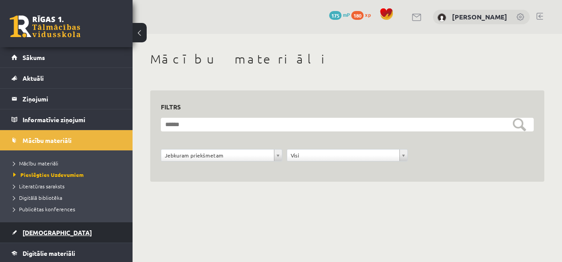
click at [36, 239] on link "[DEMOGRAPHIC_DATA]" at bounding box center [66, 233] width 110 height 20
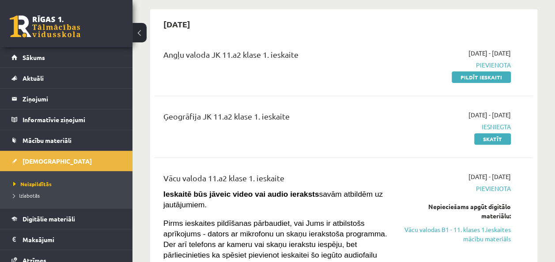
scroll to position [78, 0]
